Goal: Entertainment & Leisure: Browse casually

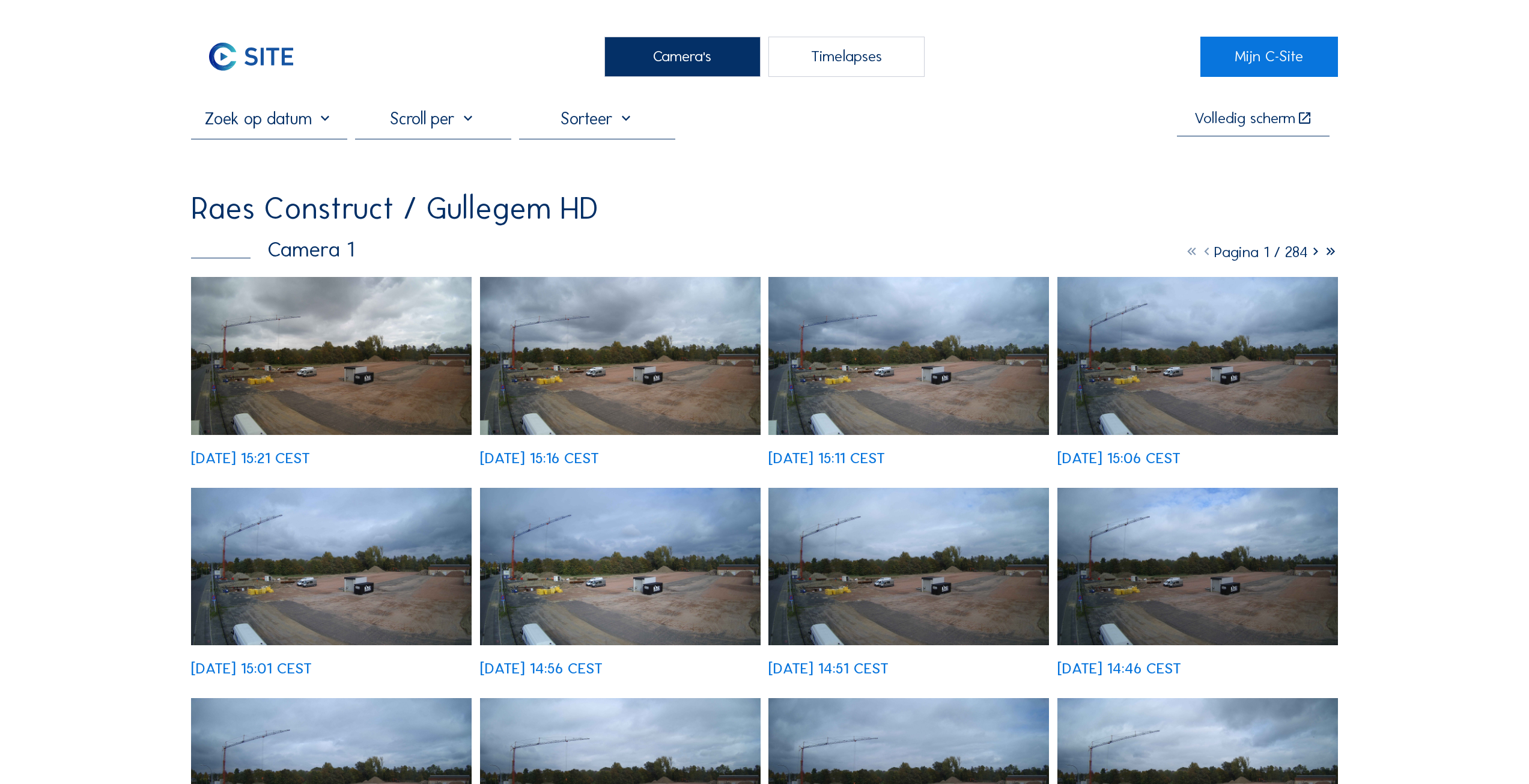
scroll to position [601, 0]
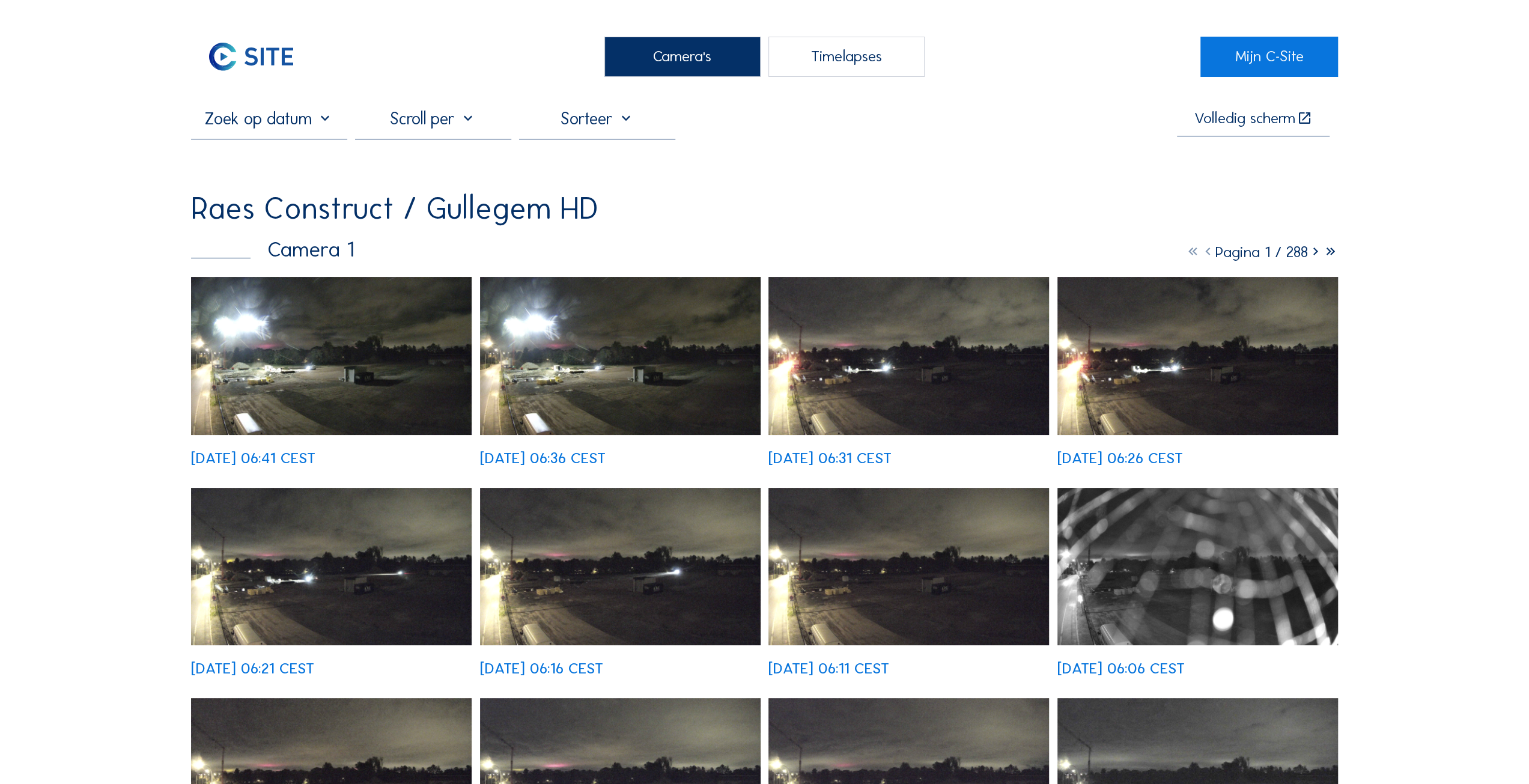
click at [399, 561] on img at bounding box center [332, 567] width 281 height 158
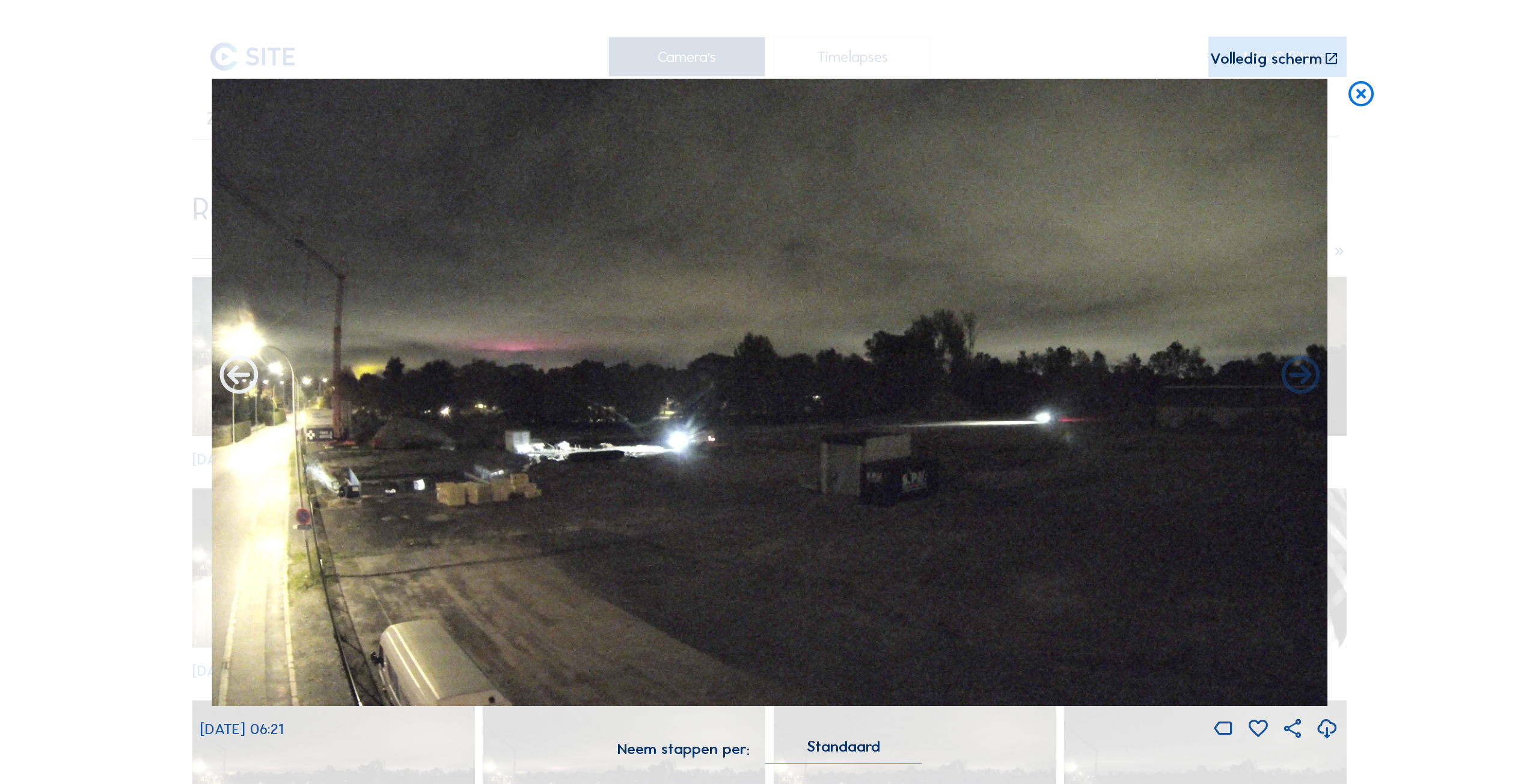
click at [239, 376] on icon at bounding box center [238, 376] width 45 height 46
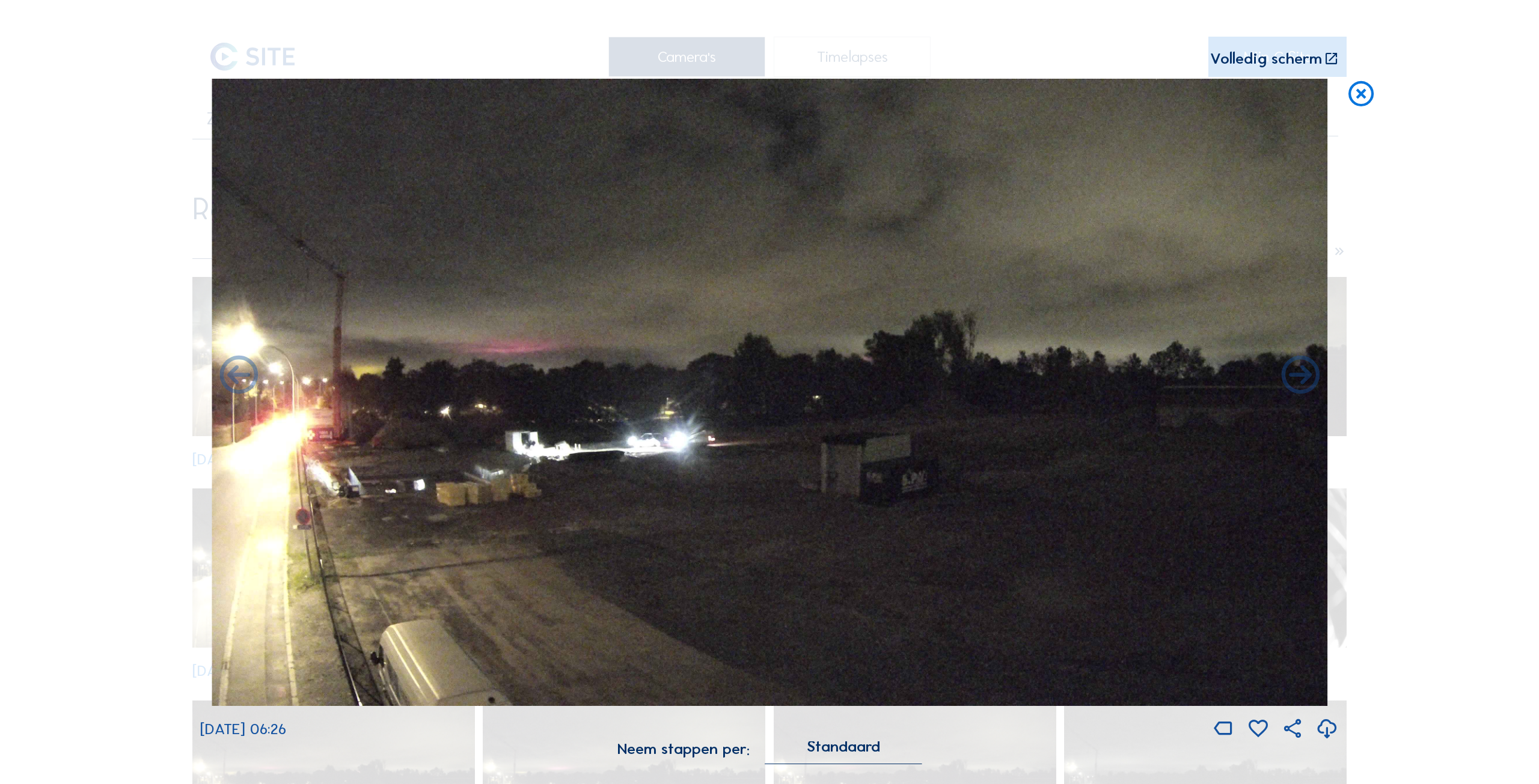
click at [239, 376] on icon at bounding box center [238, 376] width 45 height 46
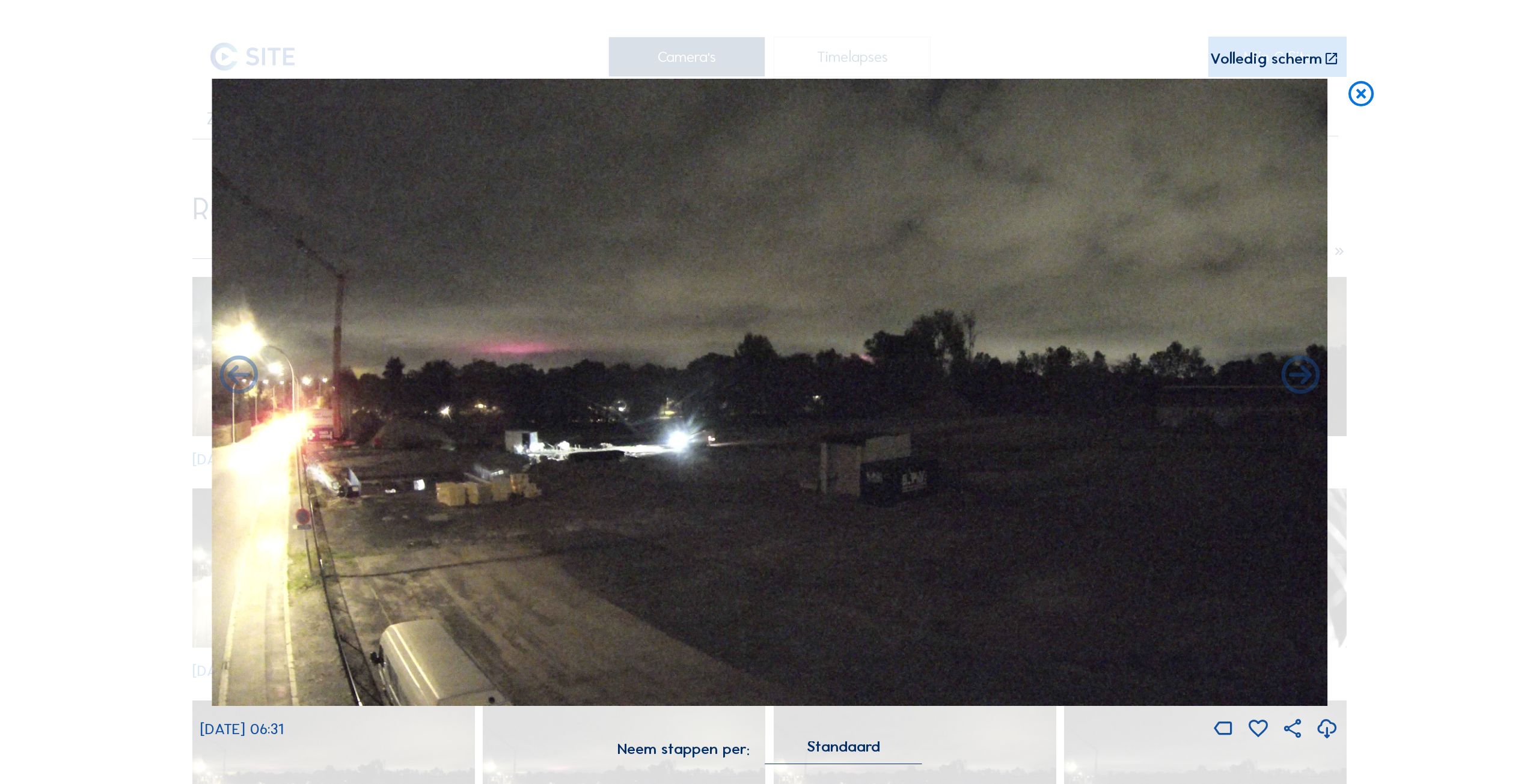
click at [239, 376] on icon at bounding box center [238, 376] width 45 height 46
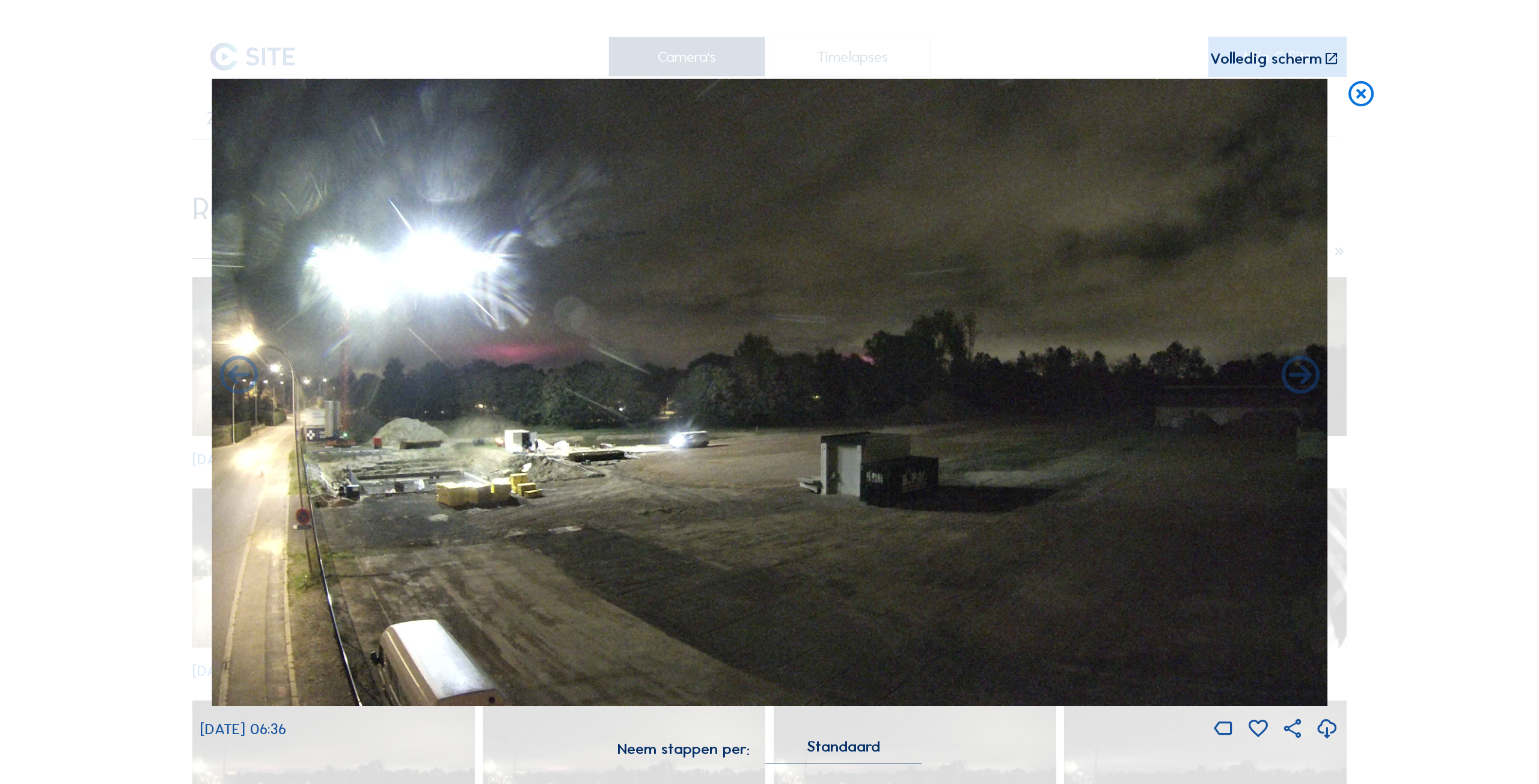
click at [239, 376] on icon at bounding box center [238, 376] width 45 height 46
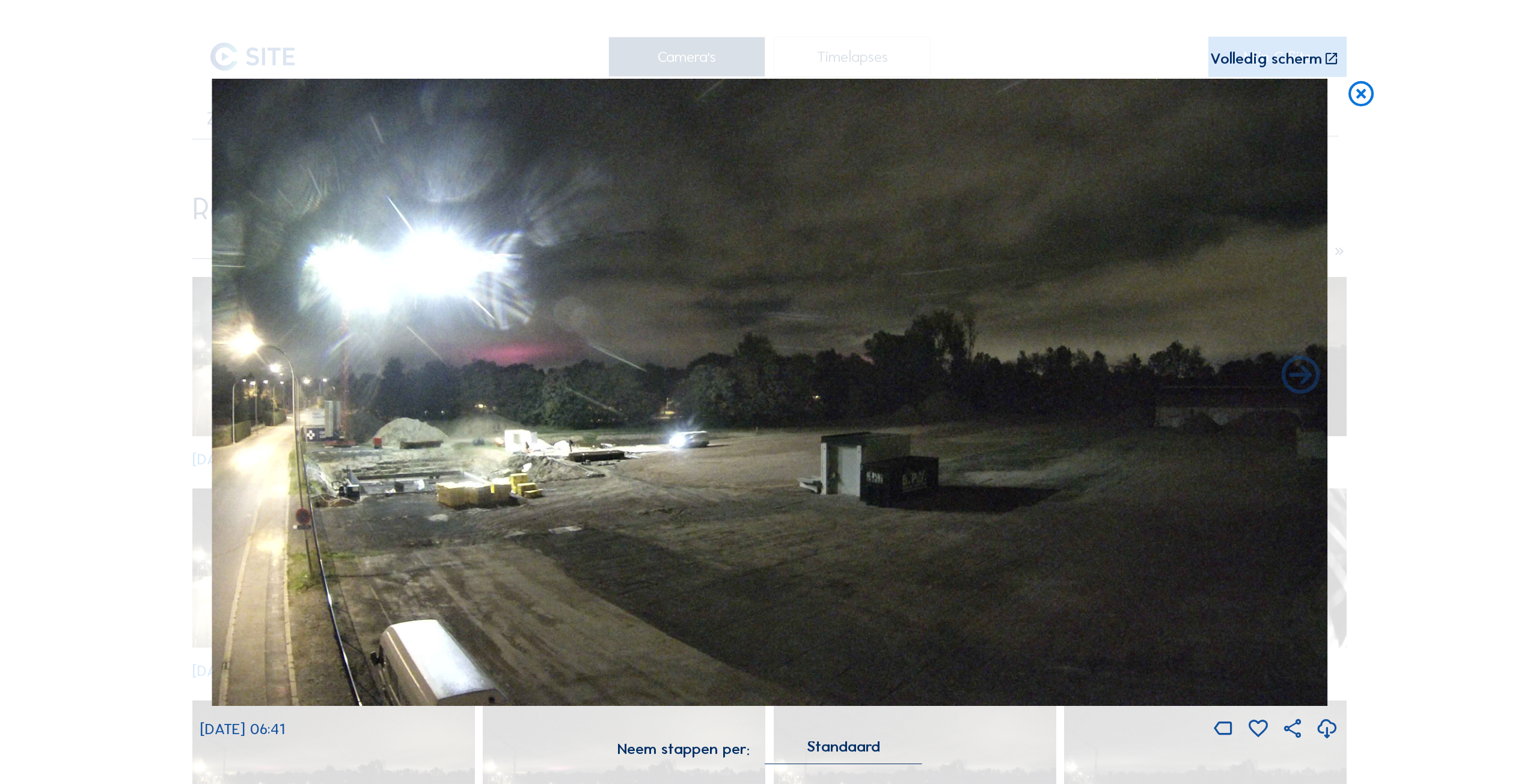
click at [239, 376] on img at bounding box center [770, 392] width 1115 height 627
click at [1356, 96] on icon at bounding box center [1361, 94] width 31 height 32
